Goal: Transaction & Acquisition: Obtain resource

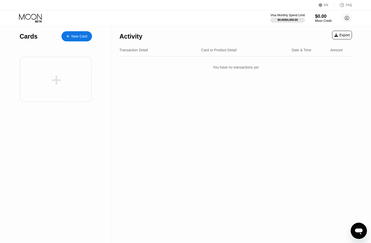
click at [78, 34] on div "New Card" at bounding box center [79, 36] width 16 height 4
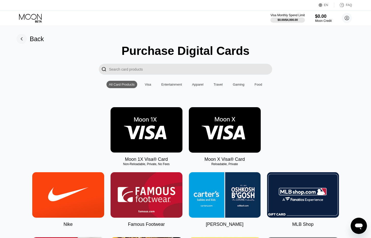
click at [244, 138] on img at bounding box center [225, 129] width 72 height 45
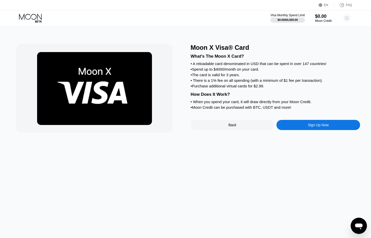
click at [347, 21] on circle at bounding box center [347, 18] width 10 height 10
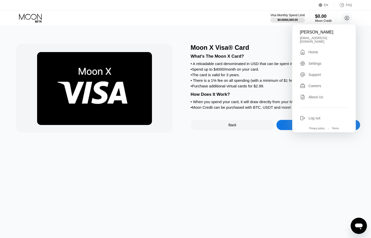
click at [267, 158] on div "Moon X Visa® Card What's The Moon X Card? • A reloadable card denominated in US…" at bounding box center [185, 132] width 376 height 212
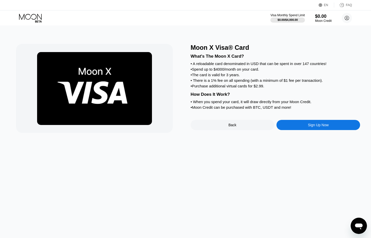
click at [330, 130] on div "Sign Up Now" at bounding box center [318, 125] width 84 height 10
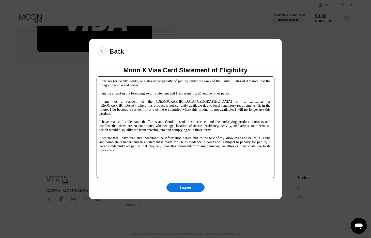
scroll to position [77, 0]
click at [189, 187] on div "I agree" at bounding box center [185, 187] width 11 height 5
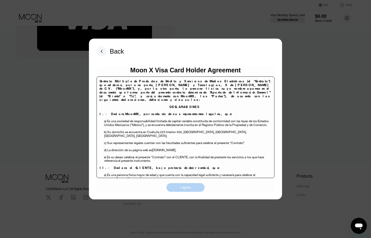
click at [184, 188] on div "I agree" at bounding box center [185, 187] width 11 height 5
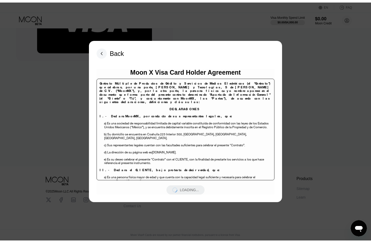
scroll to position [0, 0]
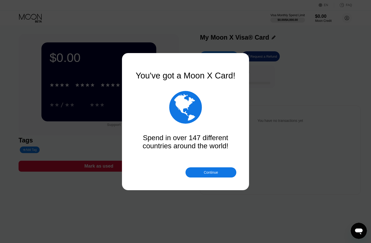
click at [216, 173] on div "Continue" at bounding box center [211, 172] width 14 height 4
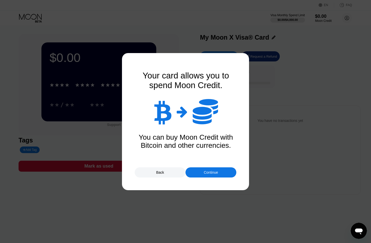
click at [213, 172] on div "Continue" at bounding box center [211, 172] width 14 height 4
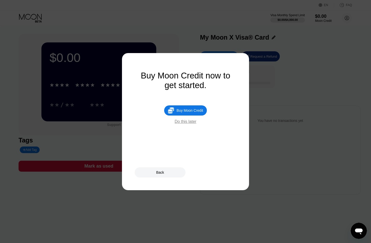
click at [187, 124] on div "Do this later" at bounding box center [185, 121] width 22 height 5
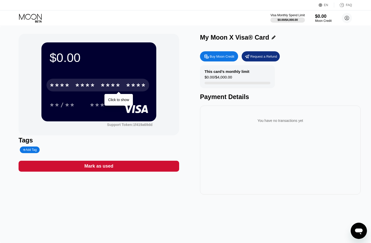
click at [127, 84] on div "****" at bounding box center [136, 86] width 20 height 8
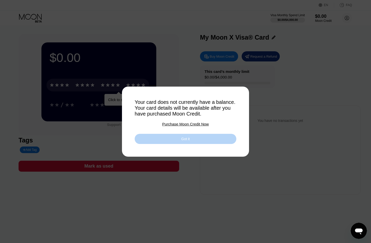
click at [176, 139] on div "Got it" at bounding box center [186, 139] width 102 height 10
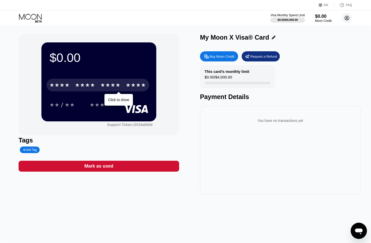
click at [344, 19] on circle at bounding box center [347, 18] width 10 height 10
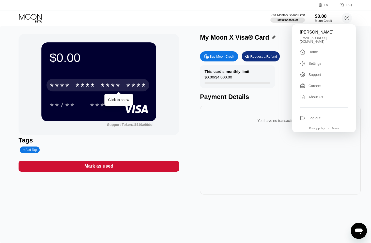
click at [318, 18] on div "$0.00" at bounding box center [323, 15] width 17 height 5
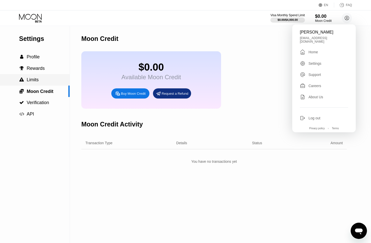
click at [40, 80] on div " Limits" at bounding box center [35, 79] width 70 height 5
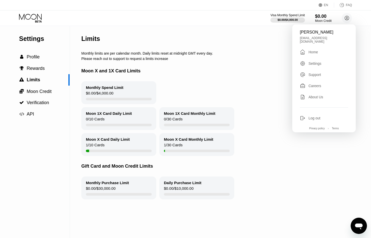
click at [281, 153] on div "Moon X Card Daily Limit 1 / 10 Cards Moon X Card Monthly Limit 1 / 30 Cards" at bounding box center [229, 144] width 297 height 23
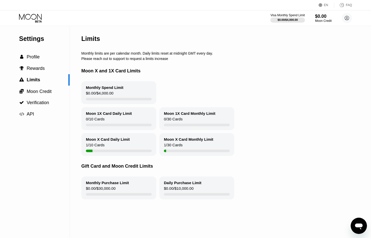
click at [35, 14] on icon at bounding box center [30, 17] width 23 height 6
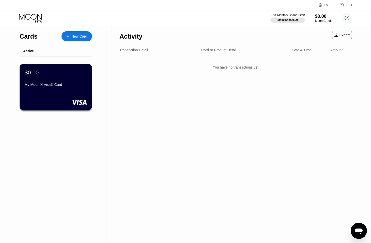
click at [67, 93] on div "$0.00 My Moon X Visa® Card" at bounding box center [56, 87] width 73 height 46
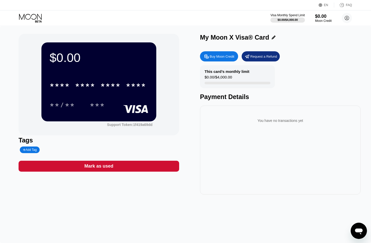
click at [30, 16] on icon at bounding box center [31, 18] width 24 height 9
